Goal: Task Accomplishment & Management: Use online tool/utility

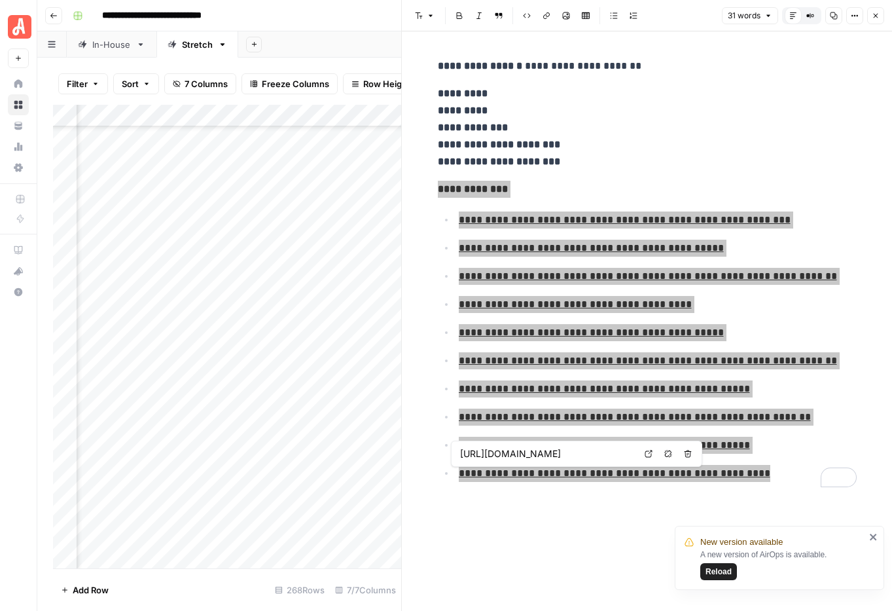
scroll to position [5396, 232]
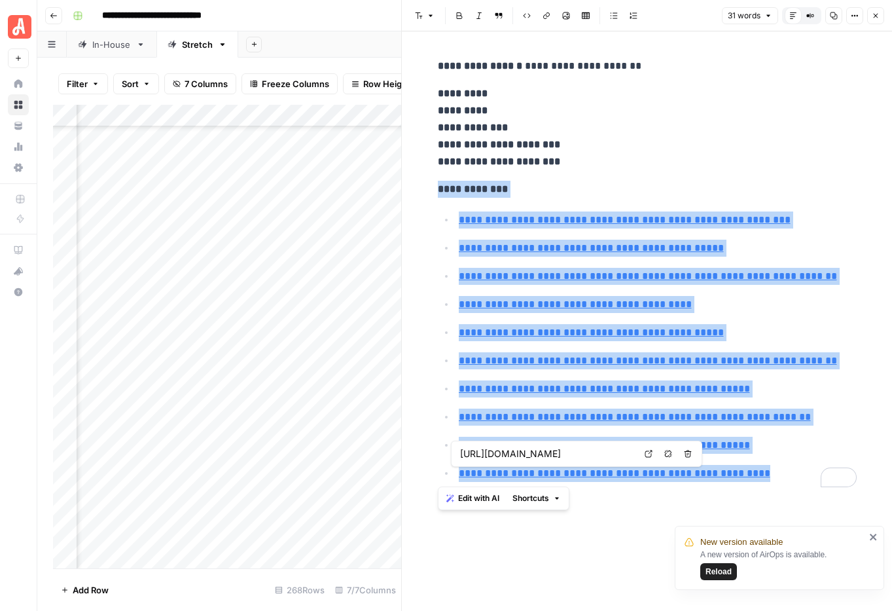
click at [722, 573] on span "Reload" at bounding box center [719, 571] width 26 height 12
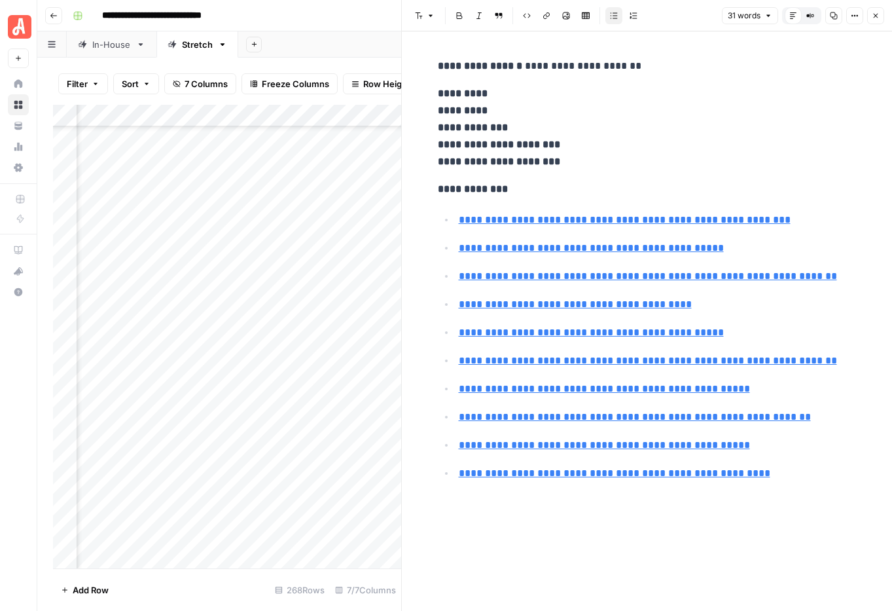
click at [874, 17] on icon "button" at bounding box center [876, 16] width 5 height 5
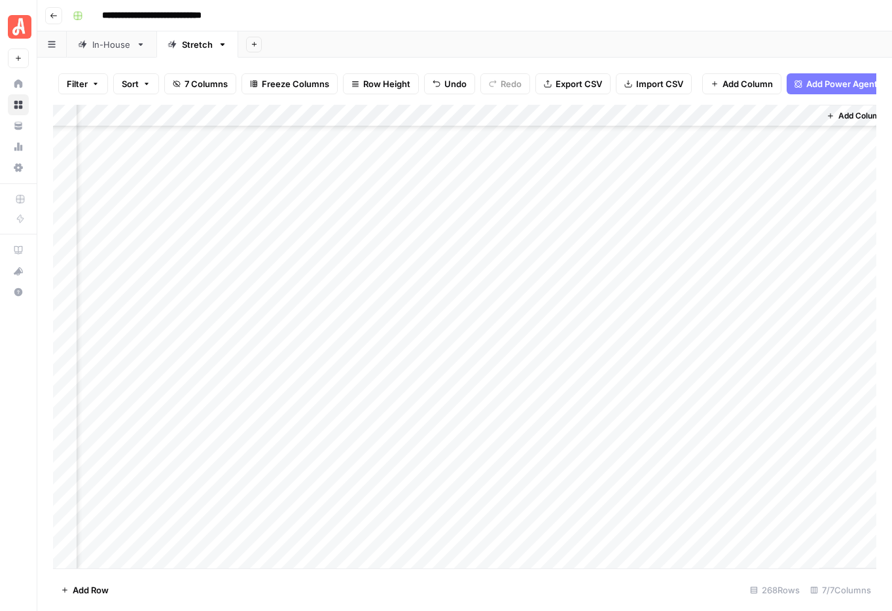
scroll to position [5453, 0]
click at [753, 180] on div "Add Column" at bounding box center [464, 336] width 823 height 463
click at [789, 183] on div "Add Column" at bounding box center [464, 336] width 823 height 463
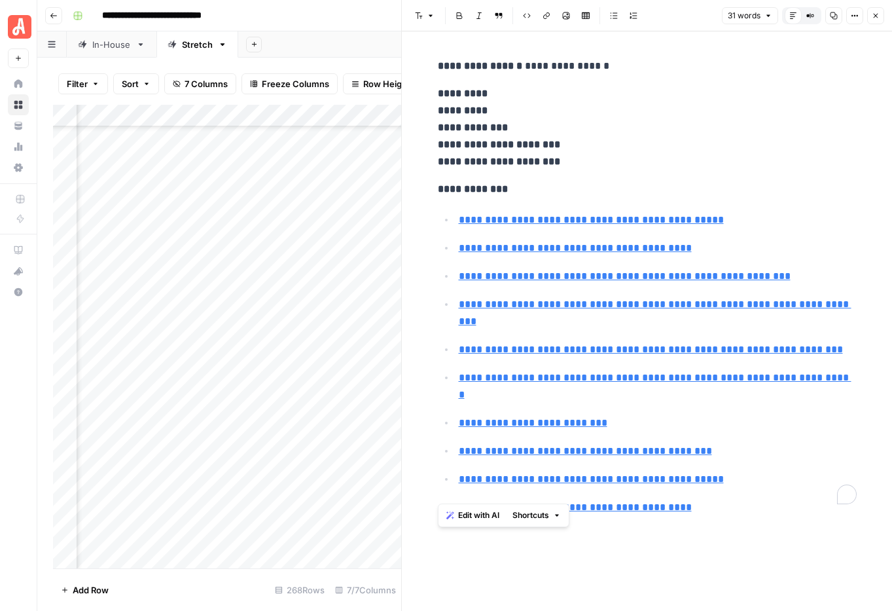
drag, startPoint x: 435, startPoint y: 187, endPoint x: 695, endPoint y: 487, distance: 397.1
click at [695, 488] on div "**********" at bounding box center [647, 289] width 435 height 474
click at [870, 14] on button "Close" at bounding box center [875, 15] width 17 height 17
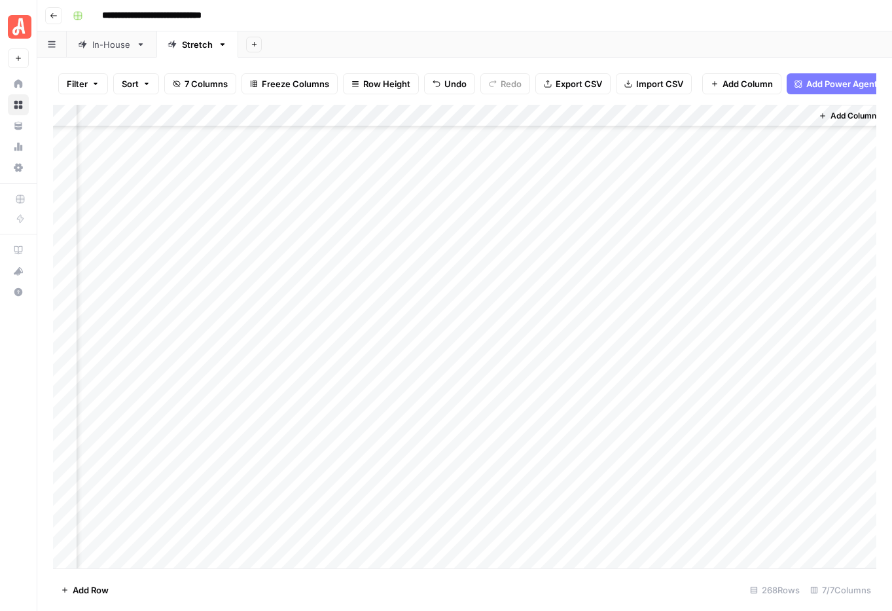
scroll to position [5453, 216]
click at [408, 23] on div "**********" at bounding box center [473, 15] width 812 height 21
